Goal: Navigation & Orientation: Find specific page/section

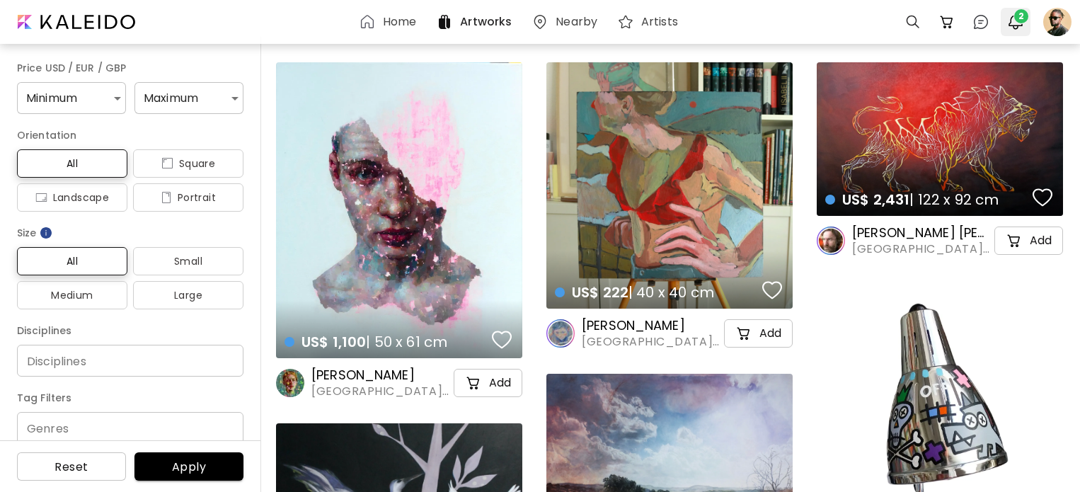
click at [1010, 26] on img "button" at bounding box center [1015, 21] width 17 height 17
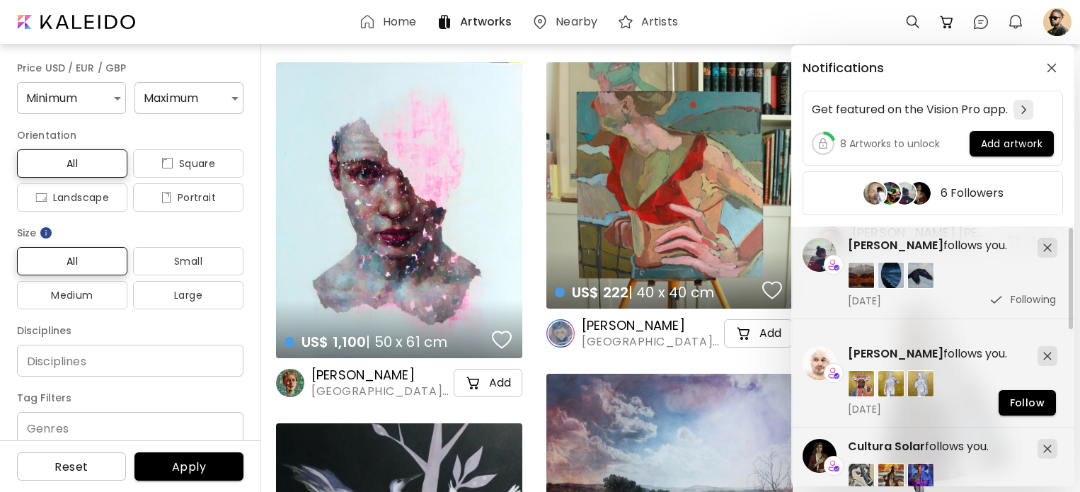
click at [1075, 23] on div "Notifications Get featured on the Vision Pro app. 8 Artworks to unlock Add artw…" at bounding box center [540, 246] width 1080 height 492
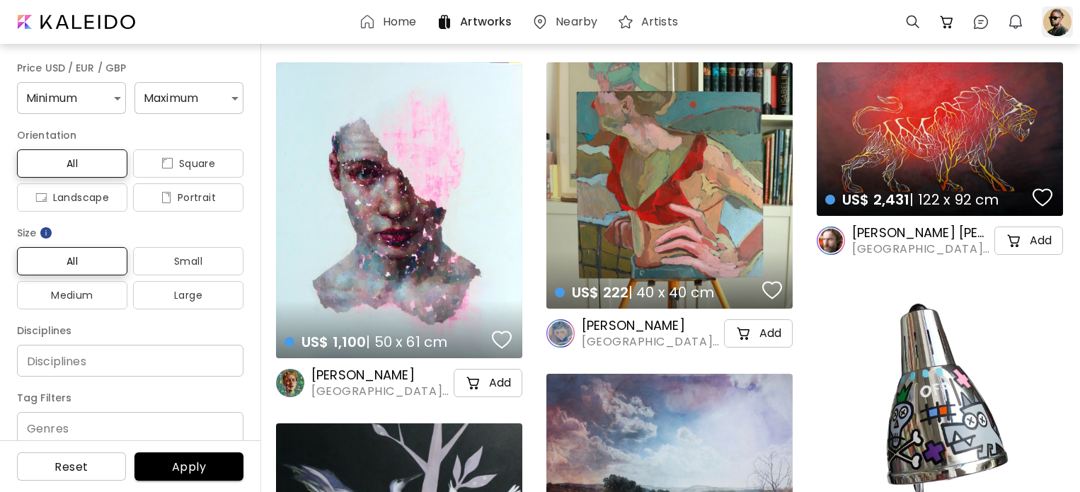
click at [1060, 20] on div at bounding box center [1057, 21] width 31 height 31
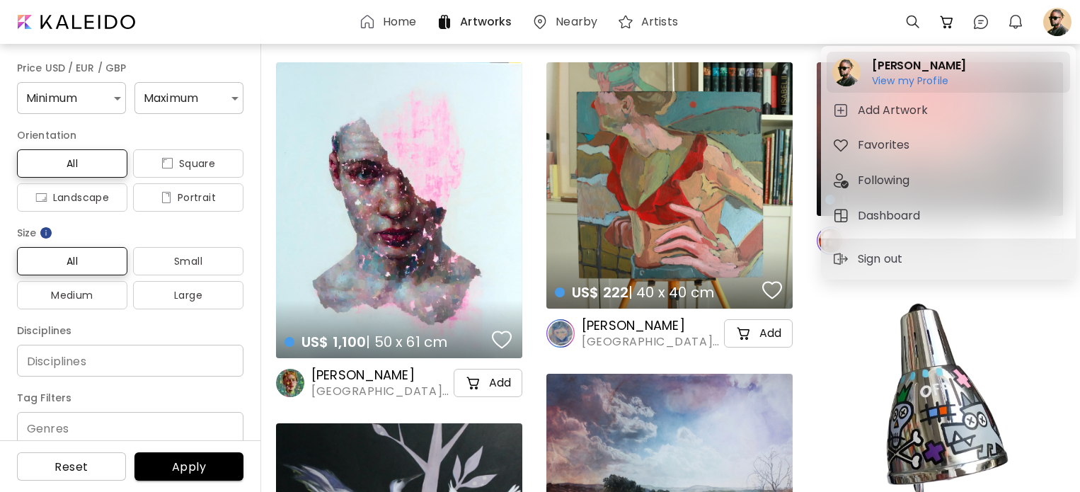
click at [888, 73] on h2 "[PERSON_NAME]" at bounding box center [919, 65] width 94 height 17
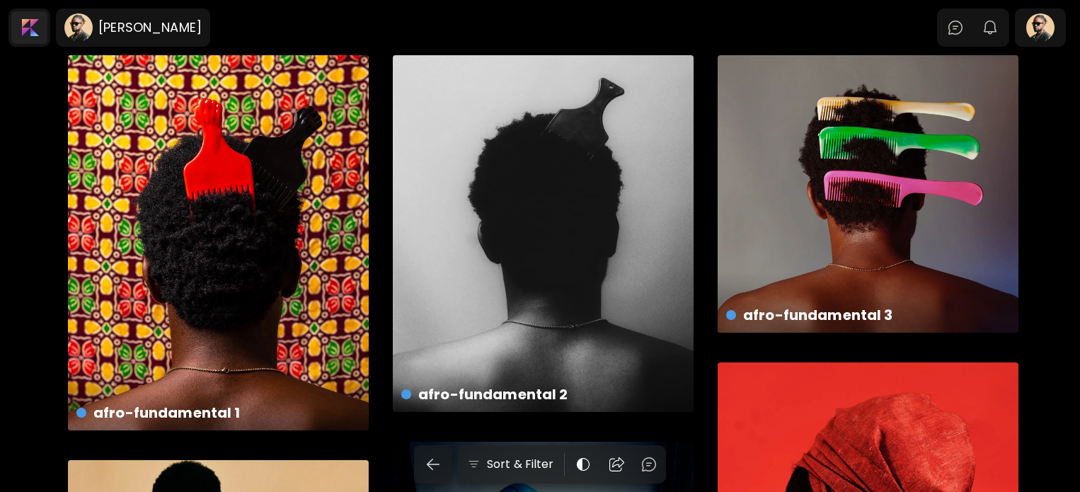
click at [30, 32] on div at bounding box center [29, 27] width 36 height 33
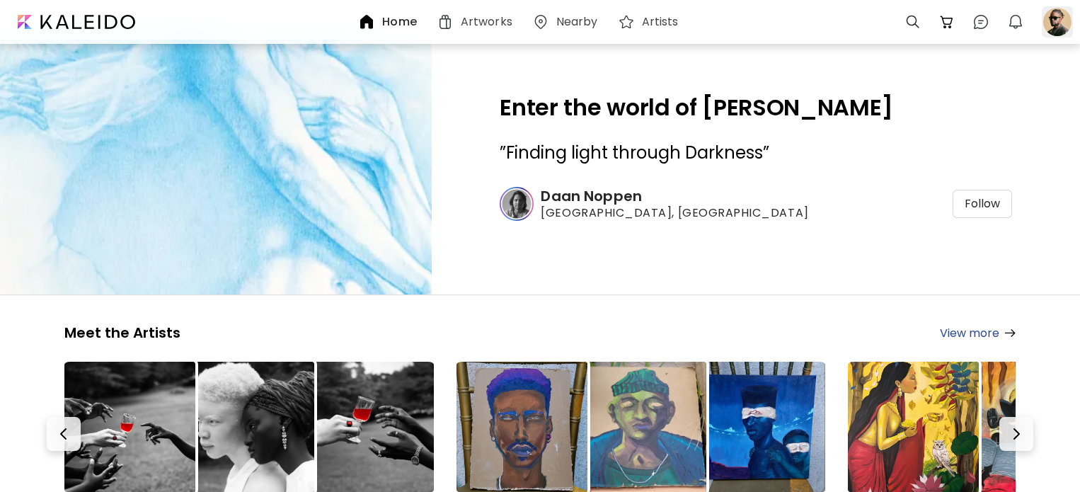
click at [1041, 22] on div at bounding box center [1057, 22] width 37 height 37
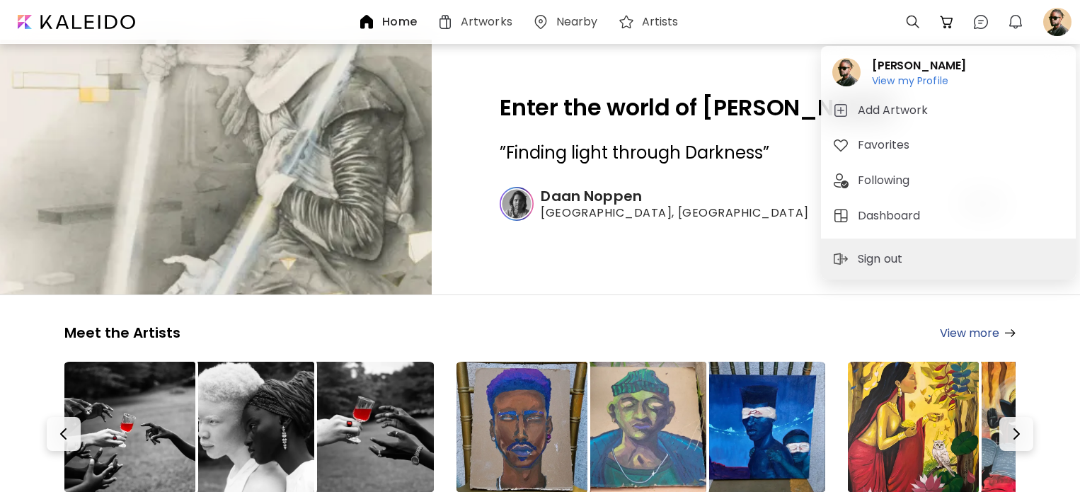
click at [872, 231] on div "[PERSON_NAME] View my Profile View my Profile Add Artwork Favorites Following D…" at bounding box center [948, 142] width 255 height 193
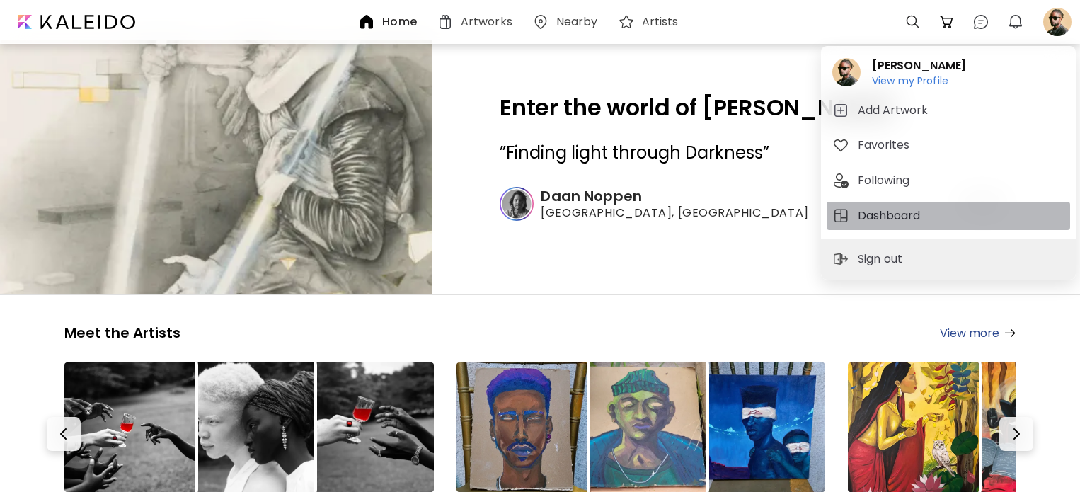
click at [865, 217] on h5 "Dashboard" at bounding box center [891, 215] width 67 height 17
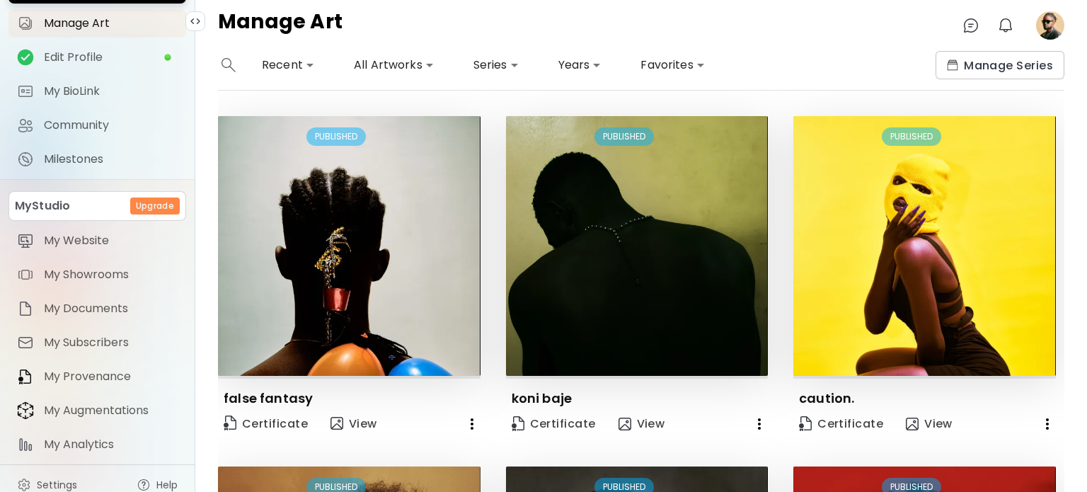
scroll to position [108, 0]
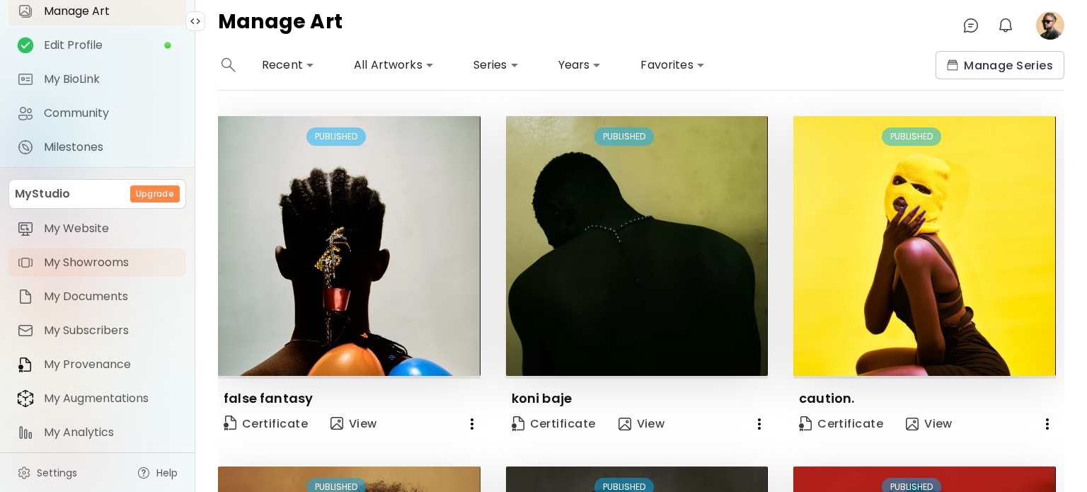
click at [99, 265] on span "My Showrooms" at bounding box center [111, 263] width 134 height 14
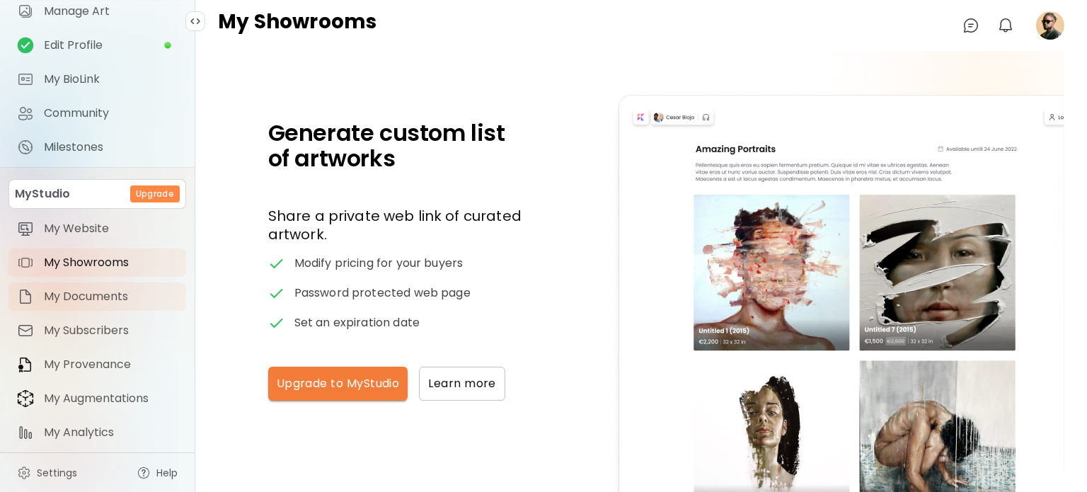
click at [107, 290] on span "My Documents" at bounding box center [111, 297] width 134 height 14
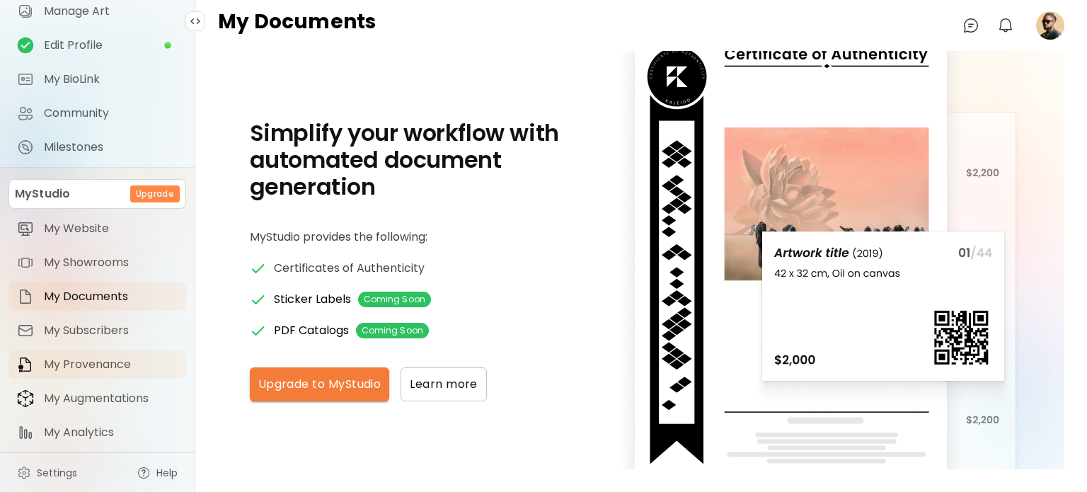
click at [95, 369] on span "My Provenance" at bounding box center [111, 365] width 134 height 14
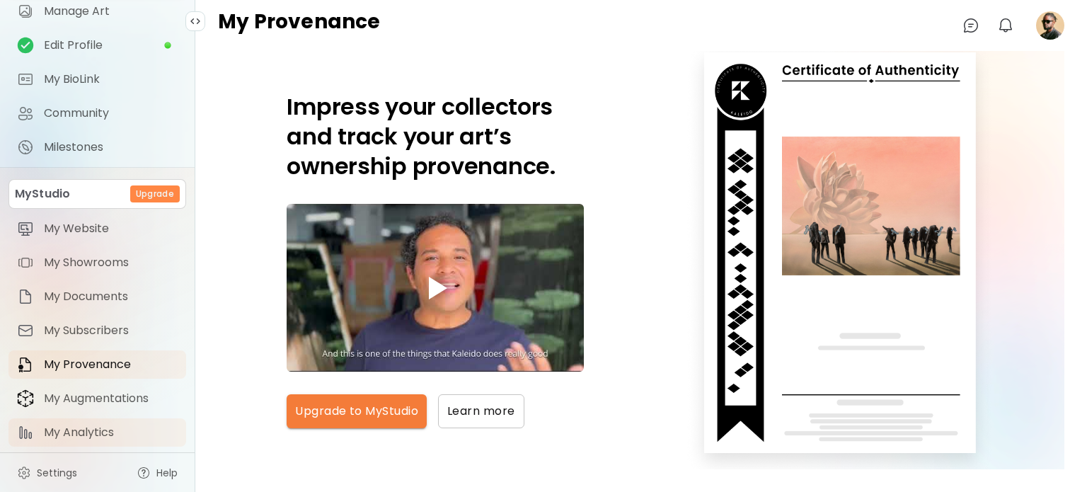
click at [116, 433] on span "My Analytics" at bounding box center [111, 432] width 134 height 14
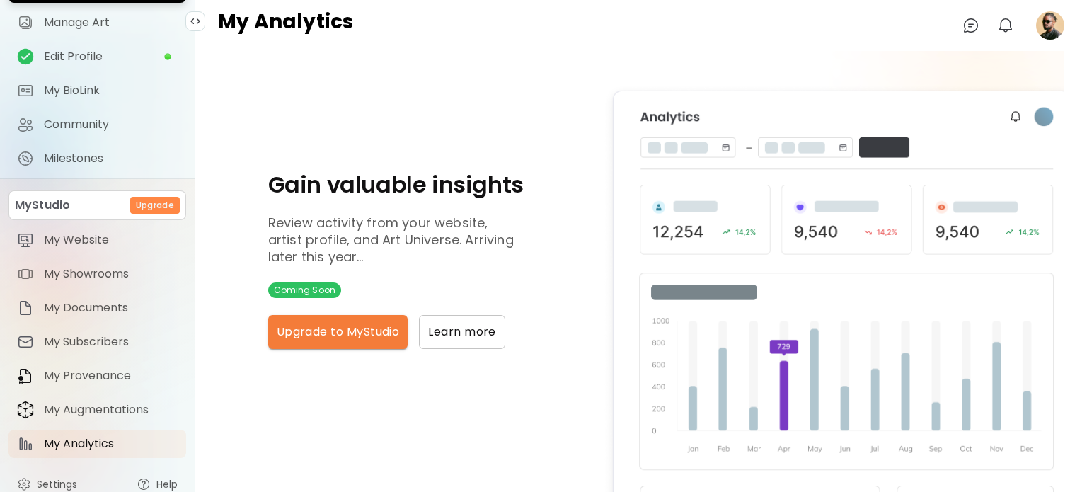
scroll to position [108, 0]
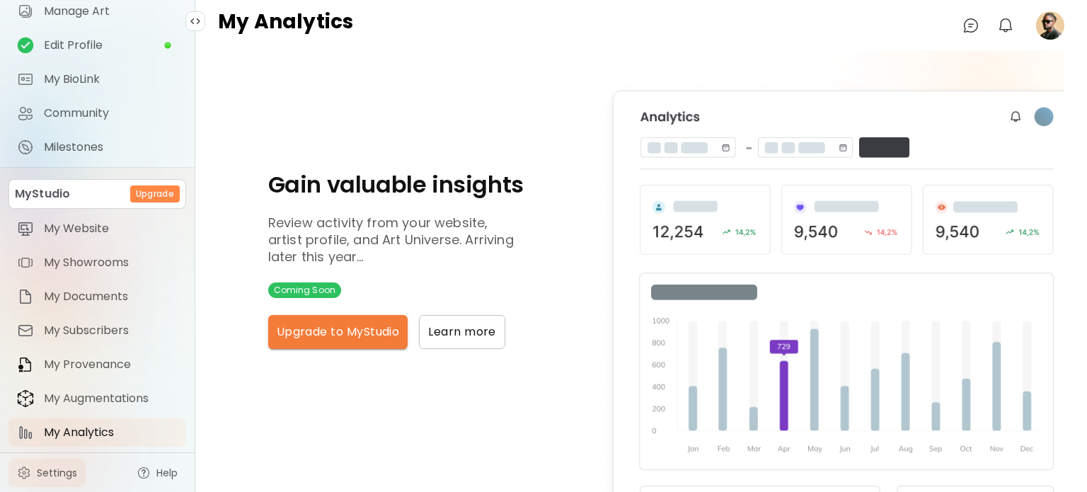
click at [54, 466] on span "Settings" at bounding box center [57, 473] width 40 height 14
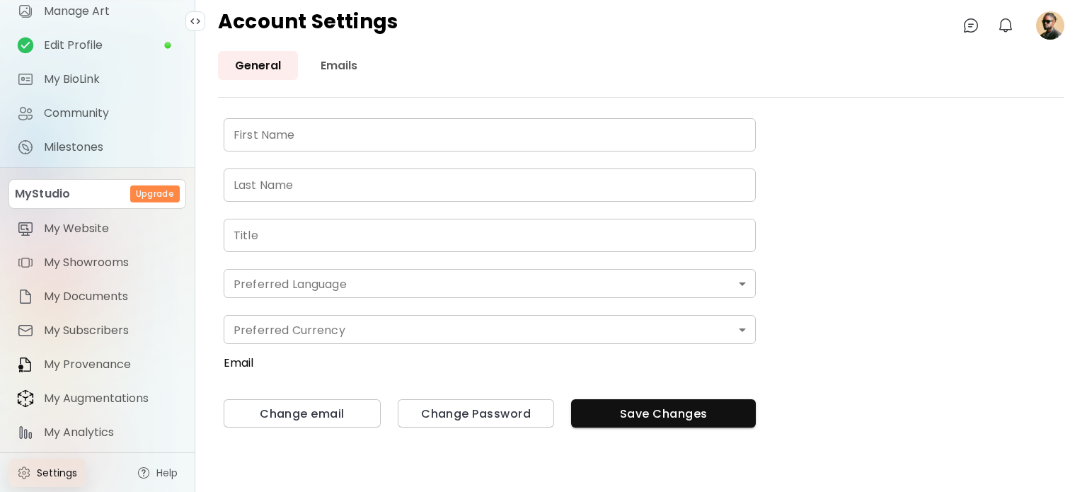
type input "****"
type input "*******"
type input "**********"
type input "*******"
type input "*"
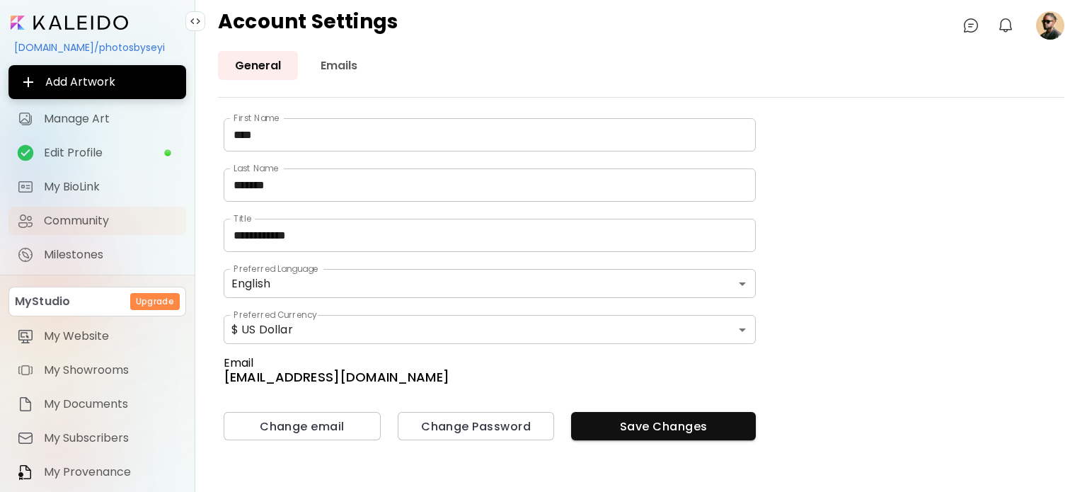
click at [67, 214] on span "Community" at bounding box center [111, 221] width 134 height 14
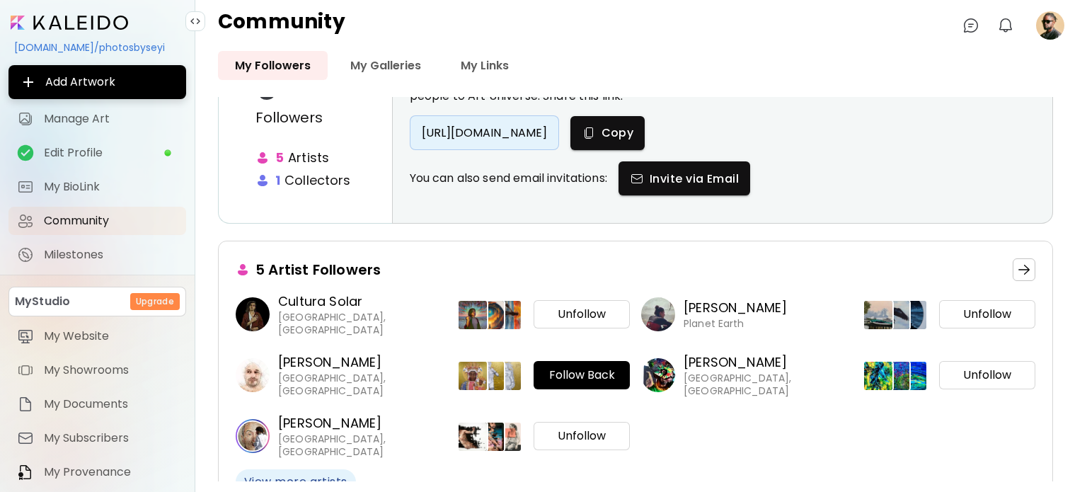
scroll to position [71, 0]
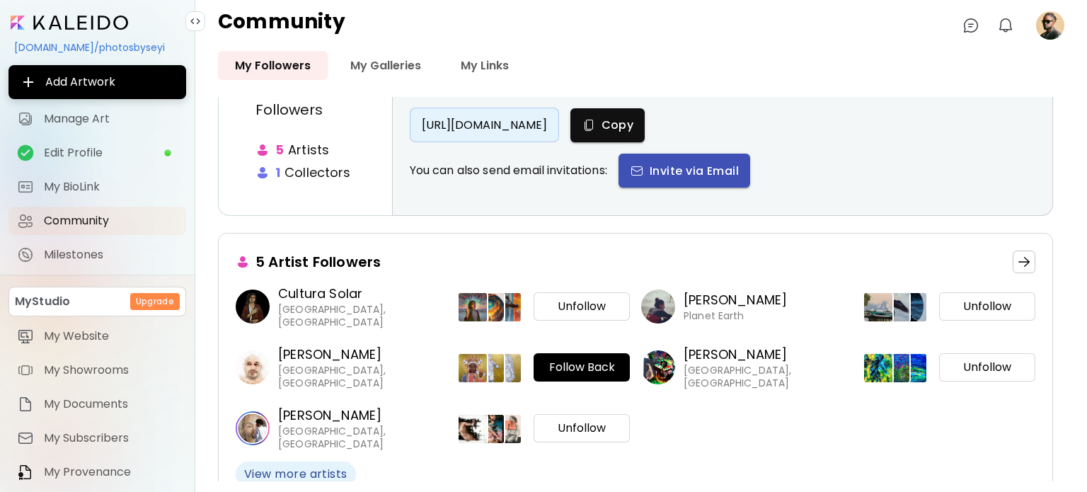
click at [674, 175] on span "Invite via Email" at bounding box center [684, 171] width 109 height 15
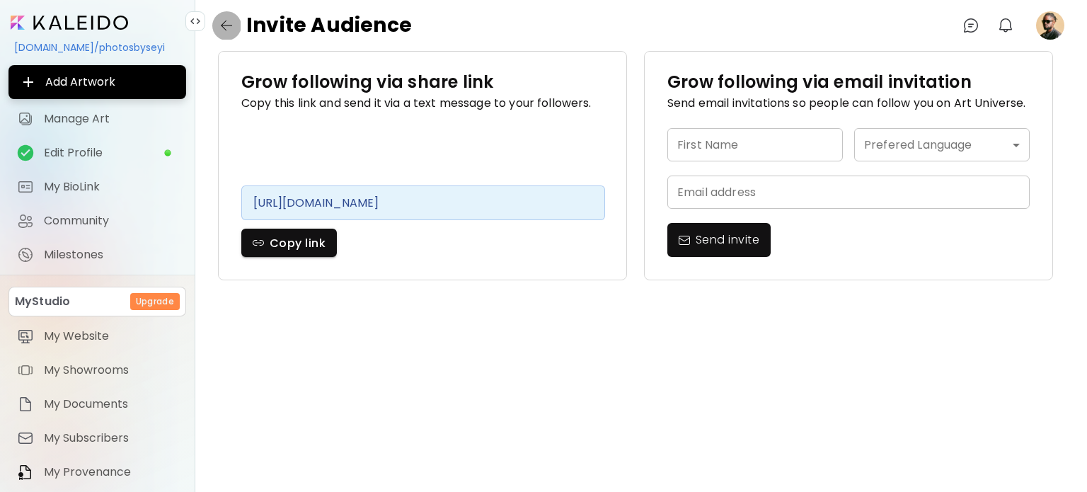
click at [222, 30] on img "button" at bounding box center [226, 25] width 17 height 17
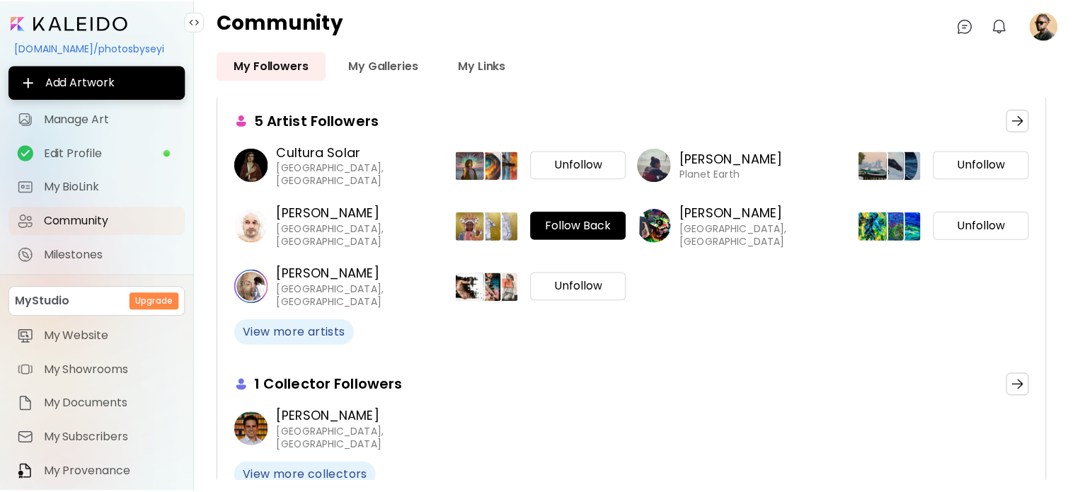
scroll to position [236, 0]
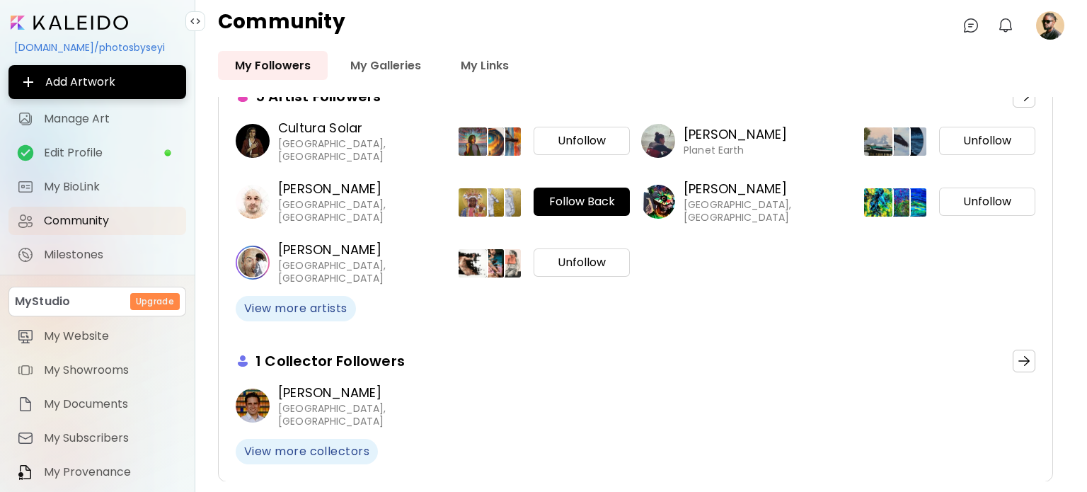
click at [256, 409] on image at bounding box center [253, 406] width 34 height 34
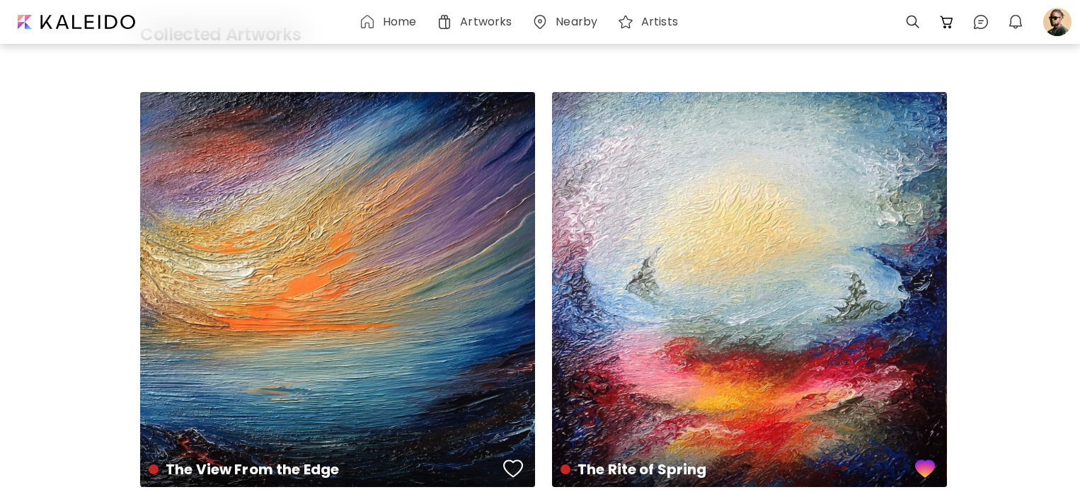
scroll to position [425, 0]
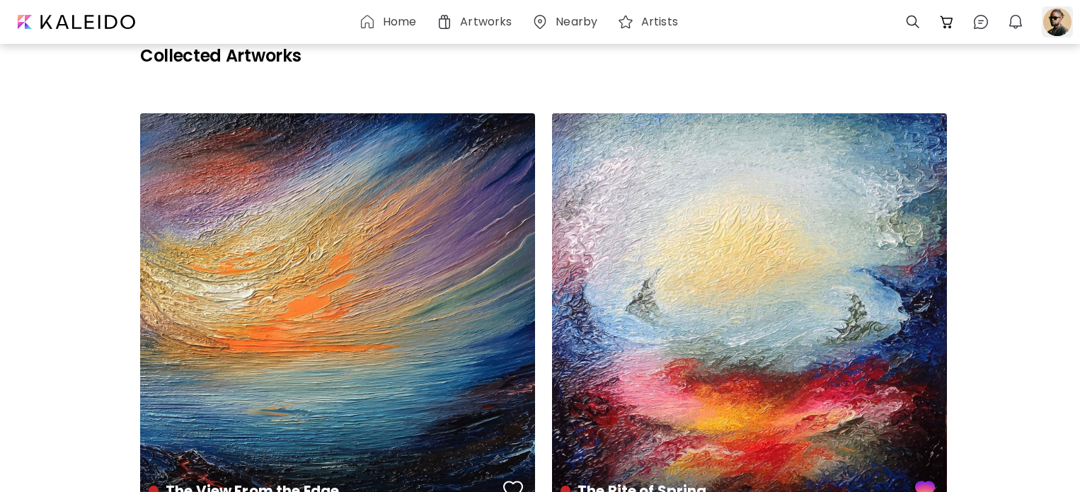
click at [1053, 25] on div at bounding box center [1057, 21] width 31 height 31
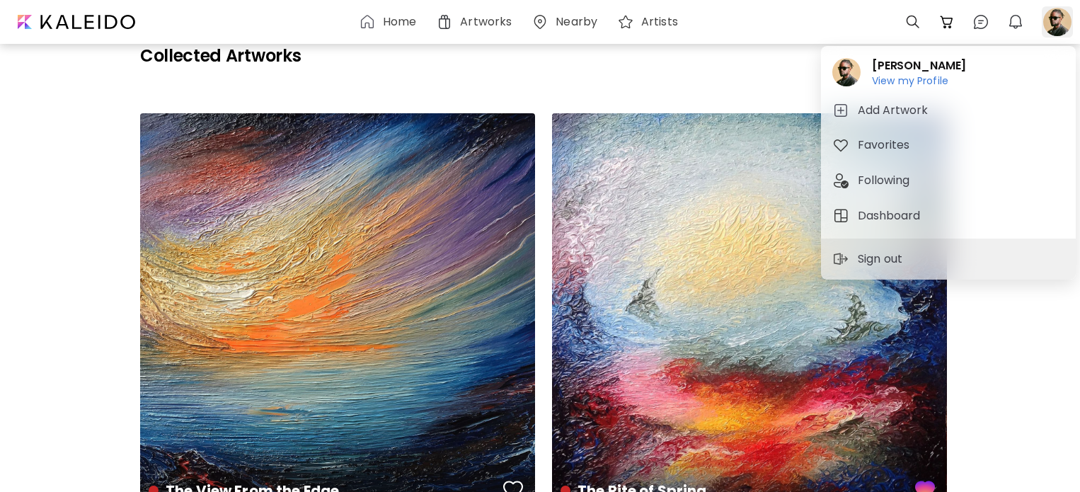
click at [1051, 25] on div at bounding box center [540, 246] width 1080 height 492
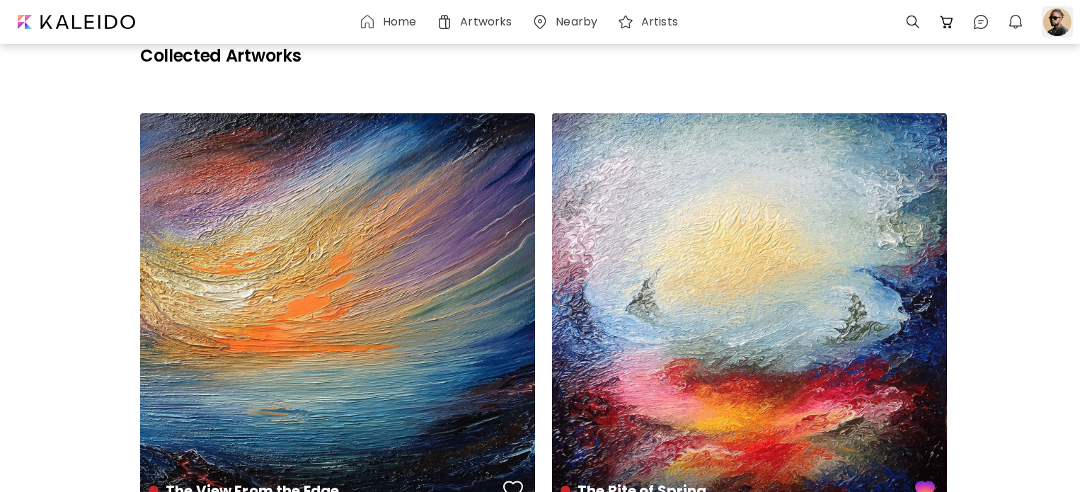
click at [1051, 25] on div at bounding box center [1057, 21] width 31 height 31
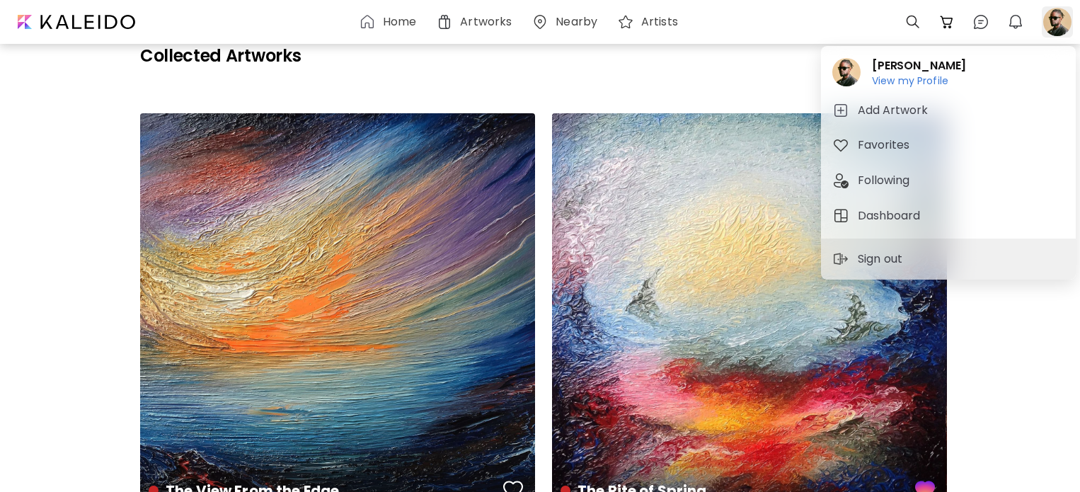
click at [1051, 25] on div at bounding box center [540, 246] width 1080 height 492
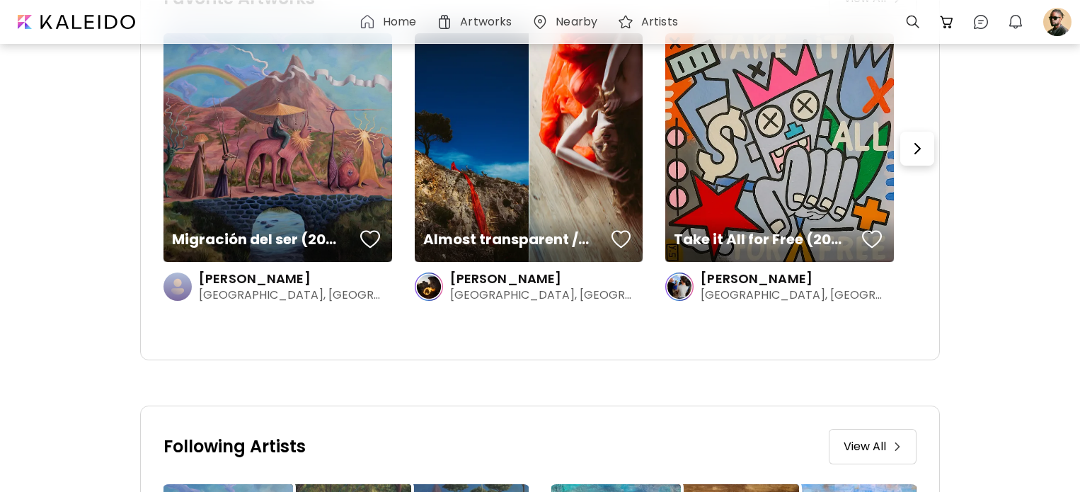
scroll to position [3810, 0]
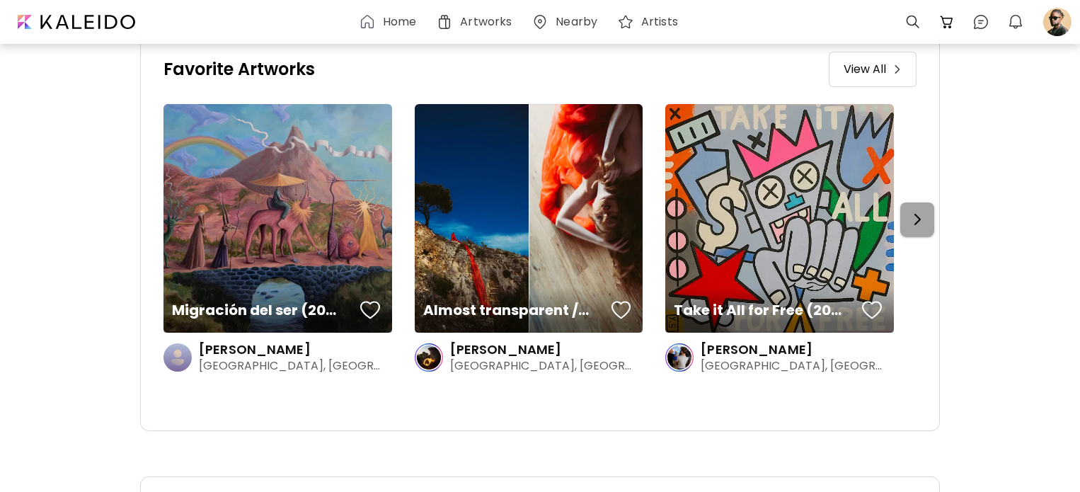
click at [920, 220] on img "button" at bounding box center [917, 219] width 17 height 17
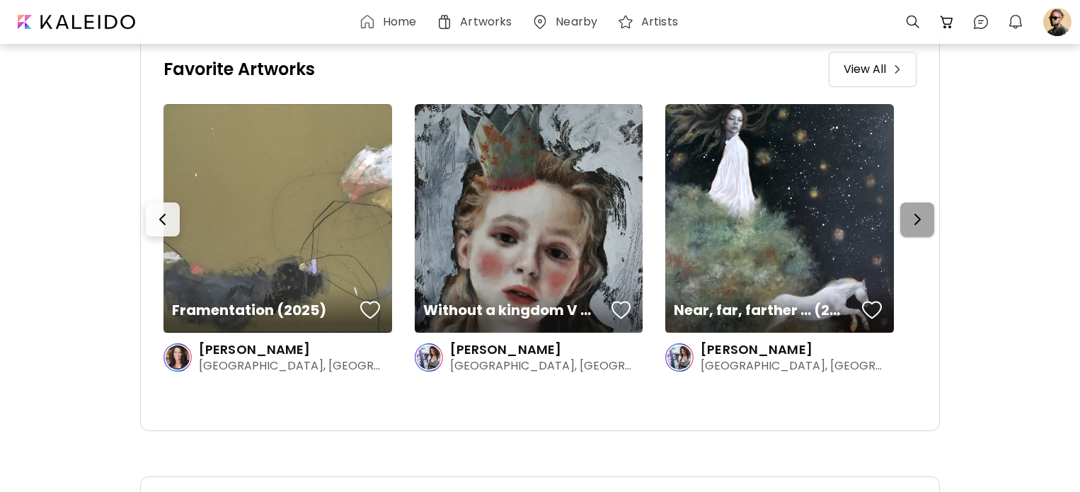
click at [920, 220] on img "button" at bounding box center [917, 219] width 17 height 17
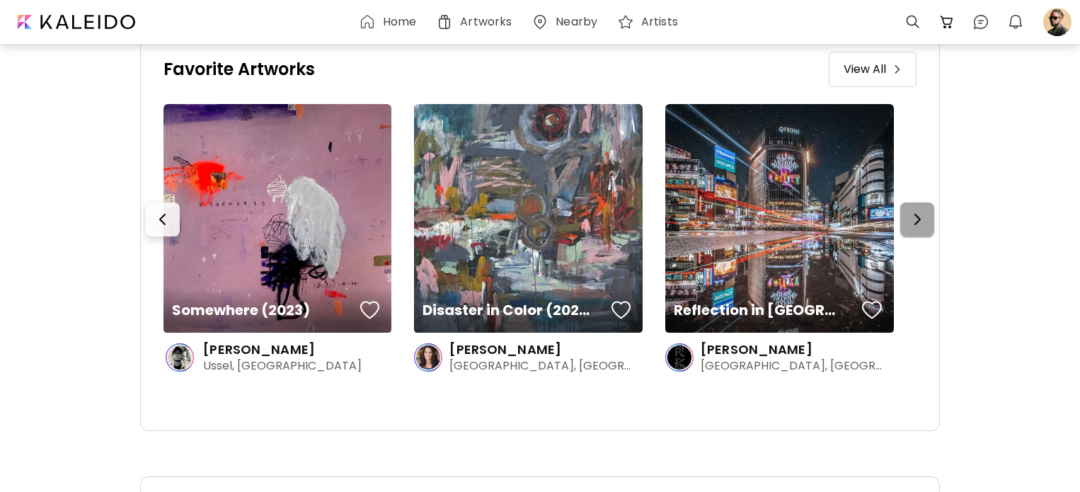
click at [920, 220] on img "button" at bounding box center [917, 219] width 17 height 17
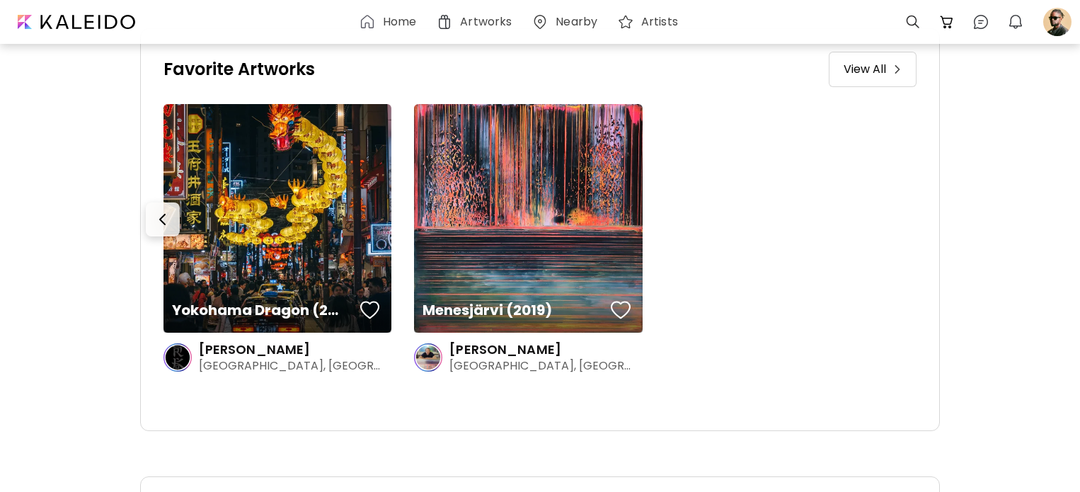
click at [917, 220] on div "Migración del ser (2022) [PERSON_NAME] Guadalajara, [GEOGRAPHIC_DATA] Almost tr…" at bounding box center [540, 256] width 753 height 304
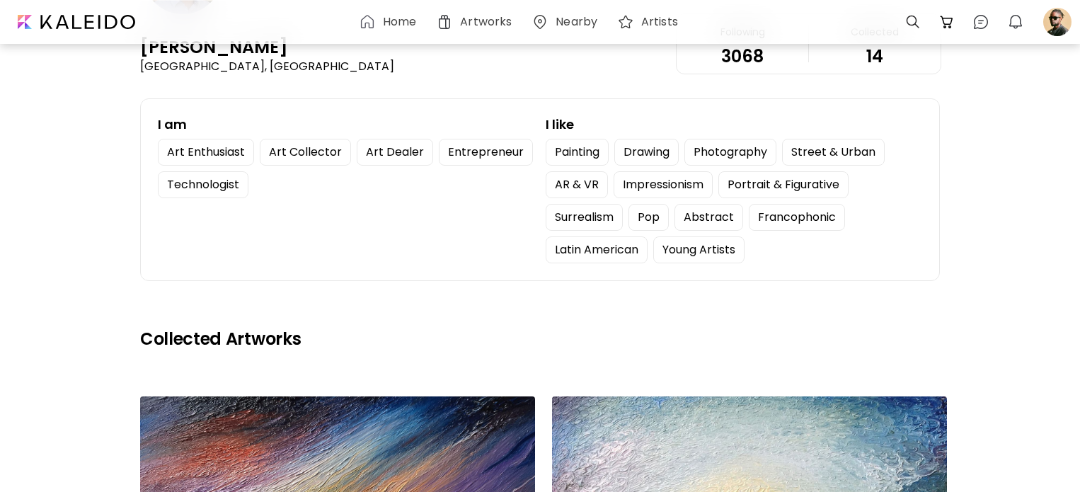
scroll to position [0, 0]
